Goal: Go to known website: Access a specific website the user already knows

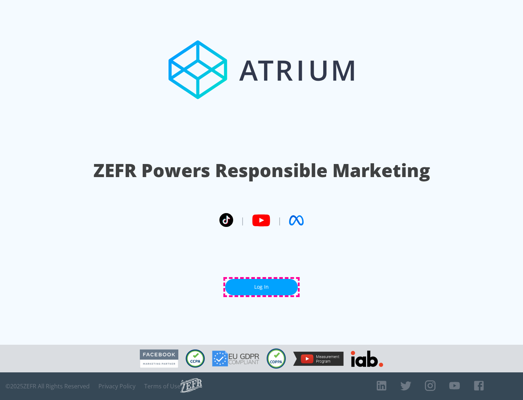
click at [262, 287] on link "Log In" at bounding box center [261, 287] width 73 height 16
